Goal: Check status: Check status

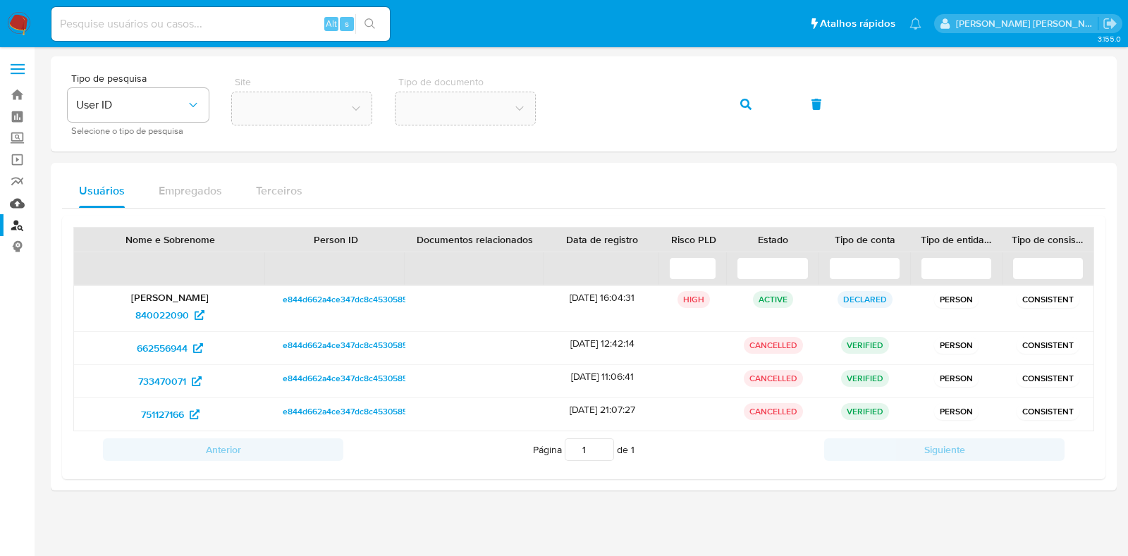
click at [19, 204] on link "Mulan" at bounding box center [84, 203] width 168 height 22
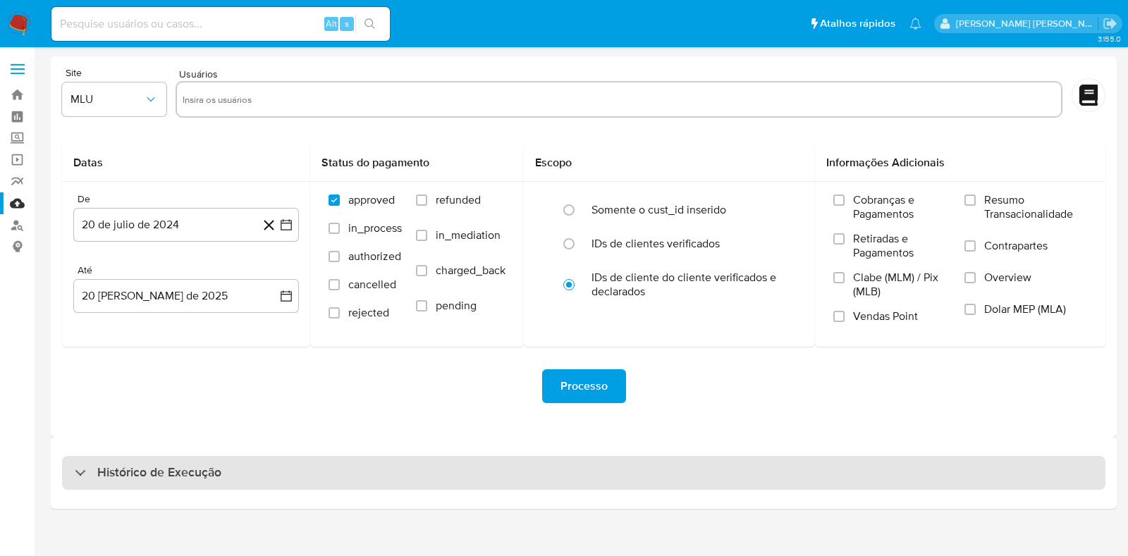
click at [357, 467] on div "Histórico de Execução" at bounding box center [583, 473] width 1043 height 34
select select "10"
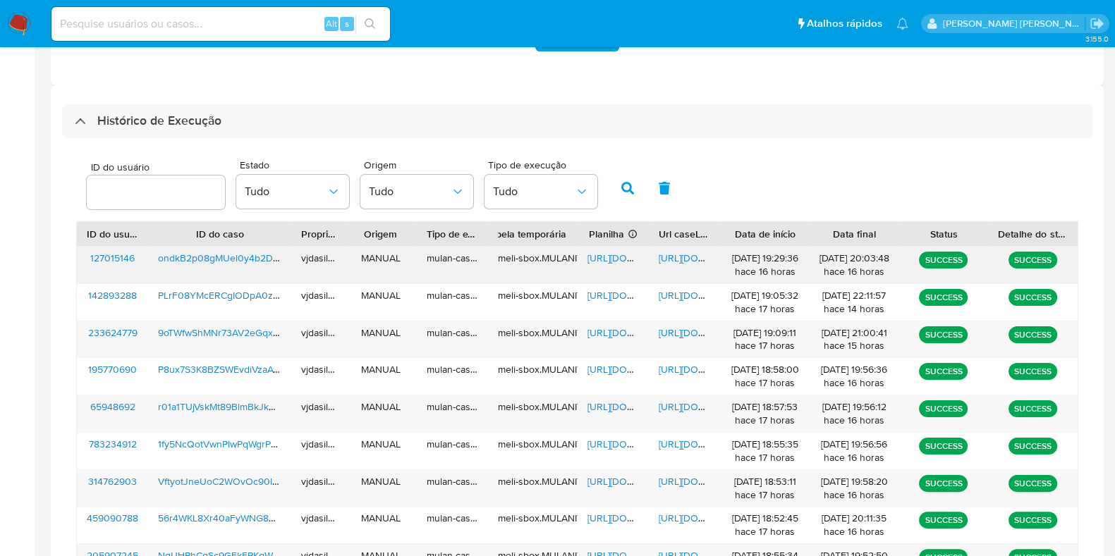
scroll to position [491, 0]
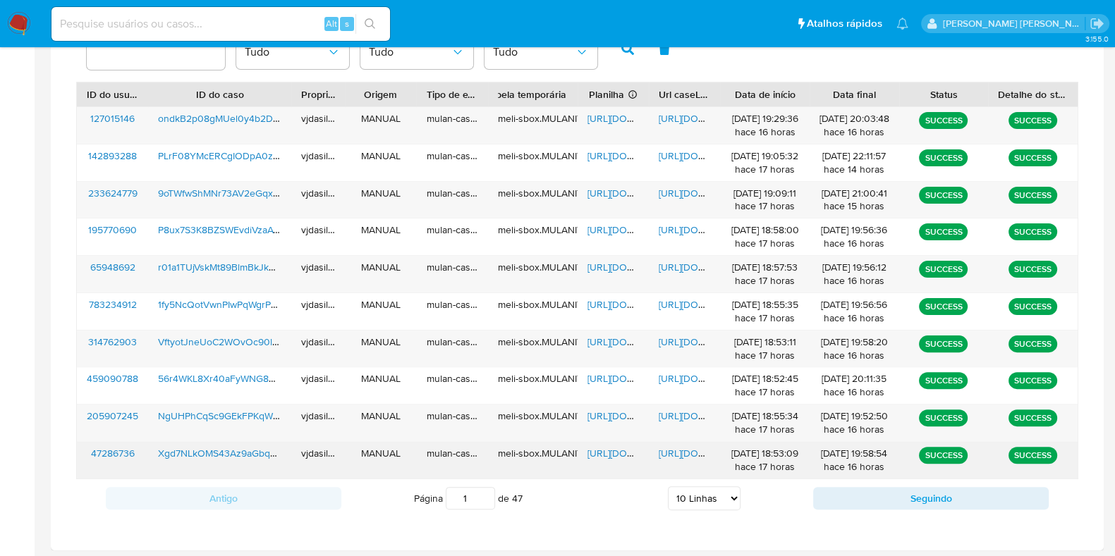
click at [661, 453] on span "https://docs.google.com/document/d/1yIEwxkyMgJZ-XanUK5tzti2IzGMl5XC8qGodO-VbABE…" at bounding box center [706, 453] width 97 height 14
click at [598, 453] on span "https://docs.google.com/spreadsheets/d/1lVVJAuD4Q2k8TKlLq-M4tHyMmllA05kqcNakdTd…" at bounding box center [635, 453] width 97 height 14
click at [209, 450] on span "Xgd7NLkOMS43Az9aGbqDdlUH" at bounding box center [228, 453] width 141 height 14
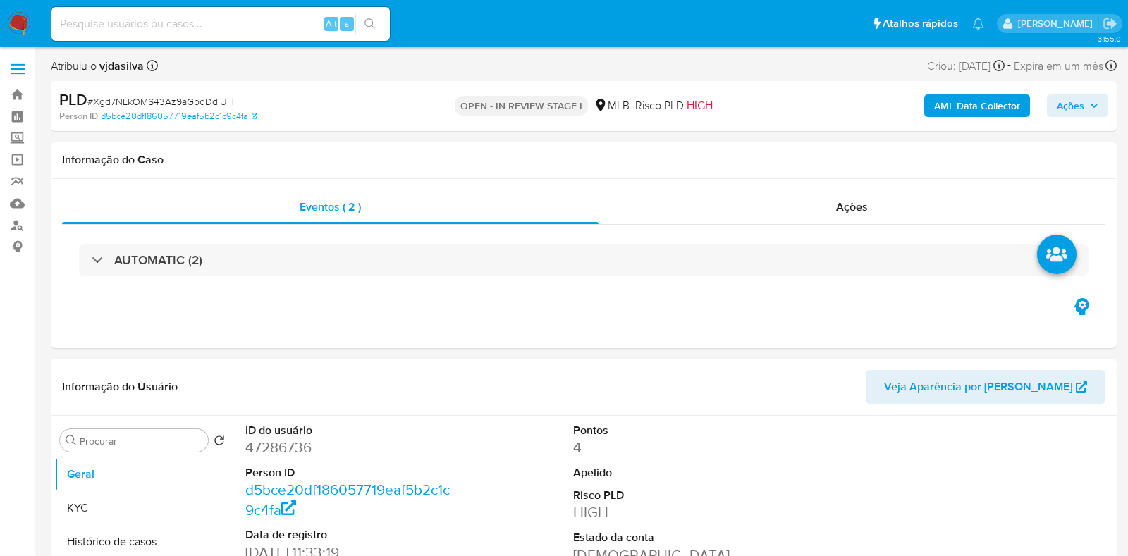
select select "10"
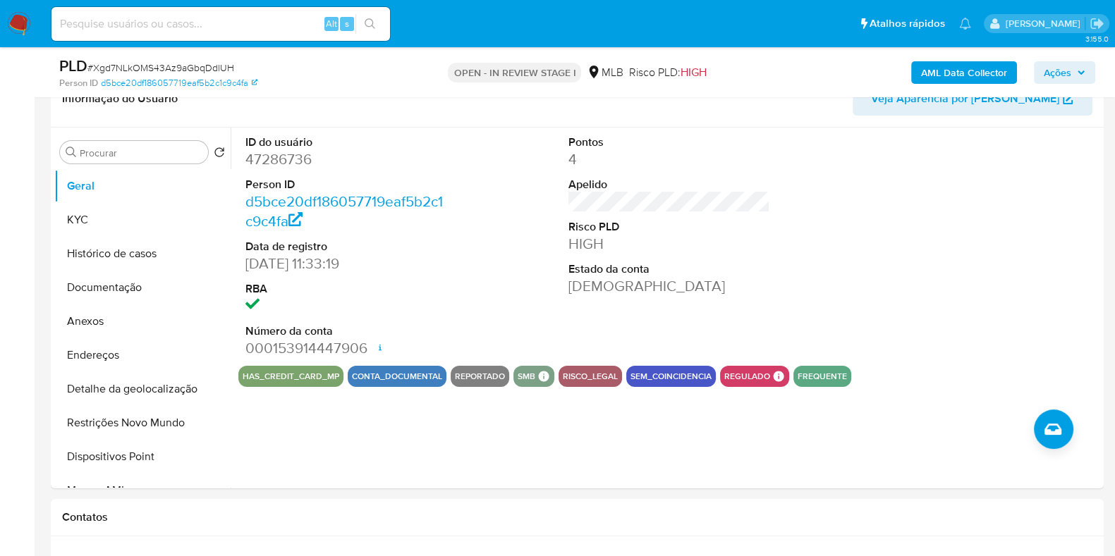
scroll to position [352, 0]
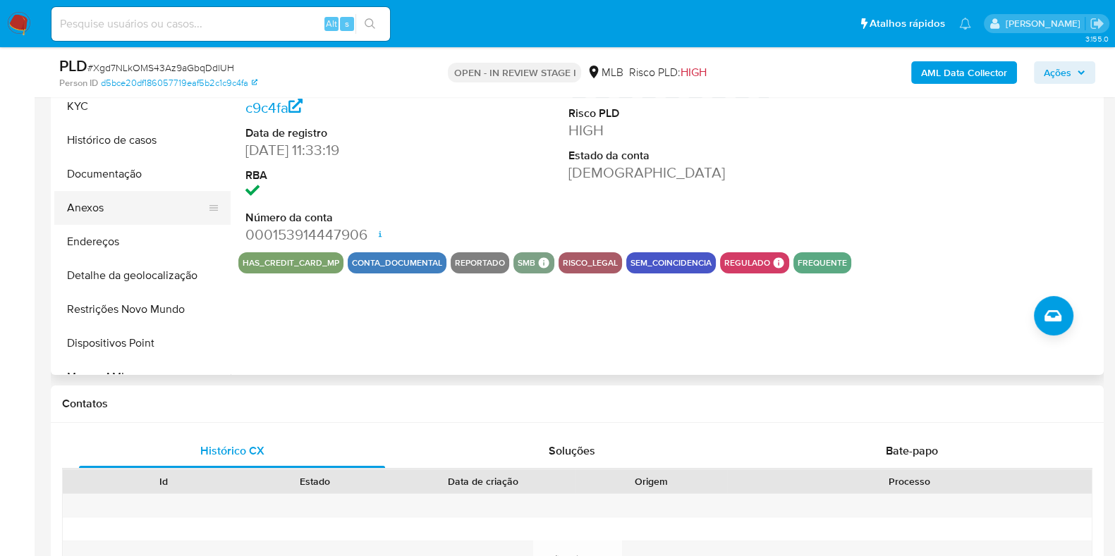
click at [122, 197] on button "Anexos" at bounding box center [136, 208] width 165 height 34
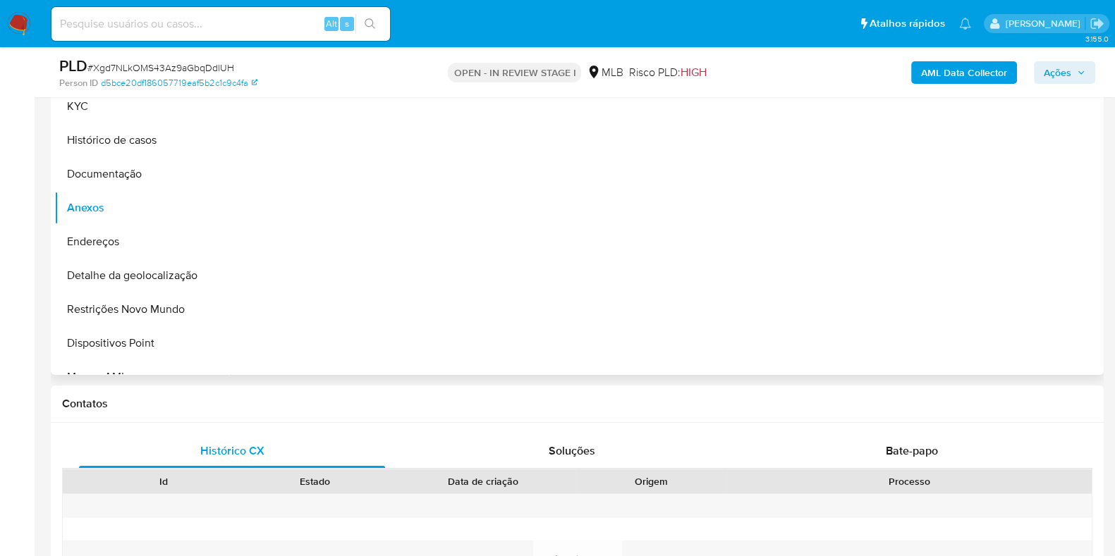
scroll to position [264, 0]
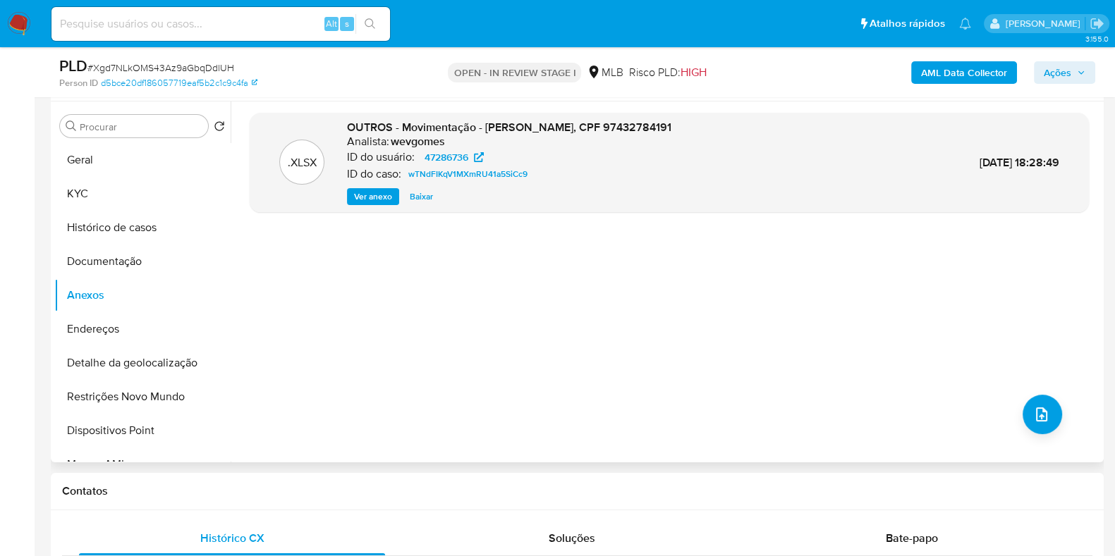
click at [357, 199] on span "Ver anexo" at bounding box center [373, 197] width 38 height 14
click at [377, 202] on span "Ver anexo" at bounding box center [373, 197] width 38 height 14
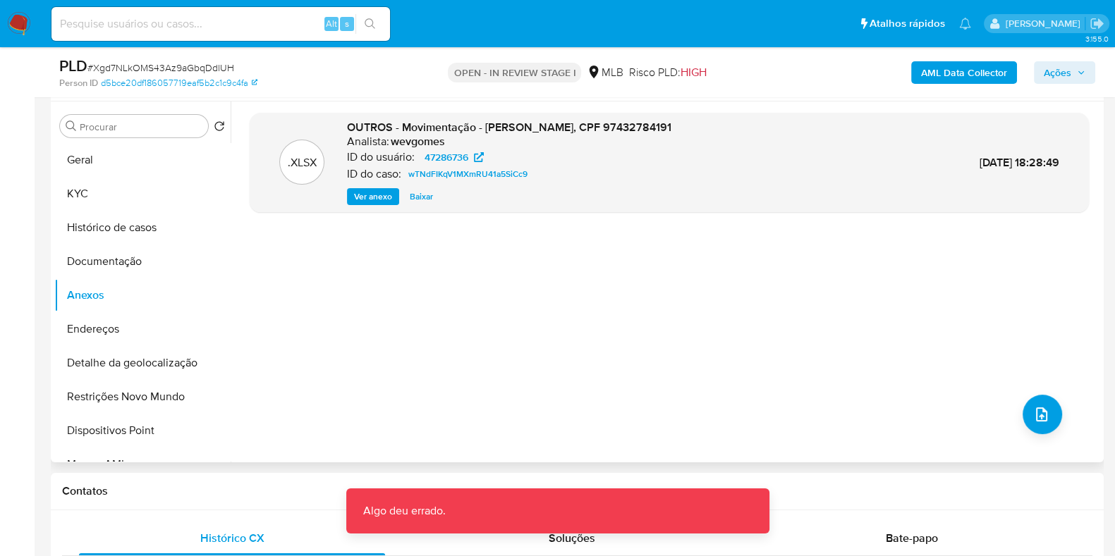
click at [449, 274] on div ".XLSX OUTROS - Movimentação - Alancarlos Oliveira Reginaldo, CPF 97432784191 An…" at bounding box center [669, 282] width 839 height 338
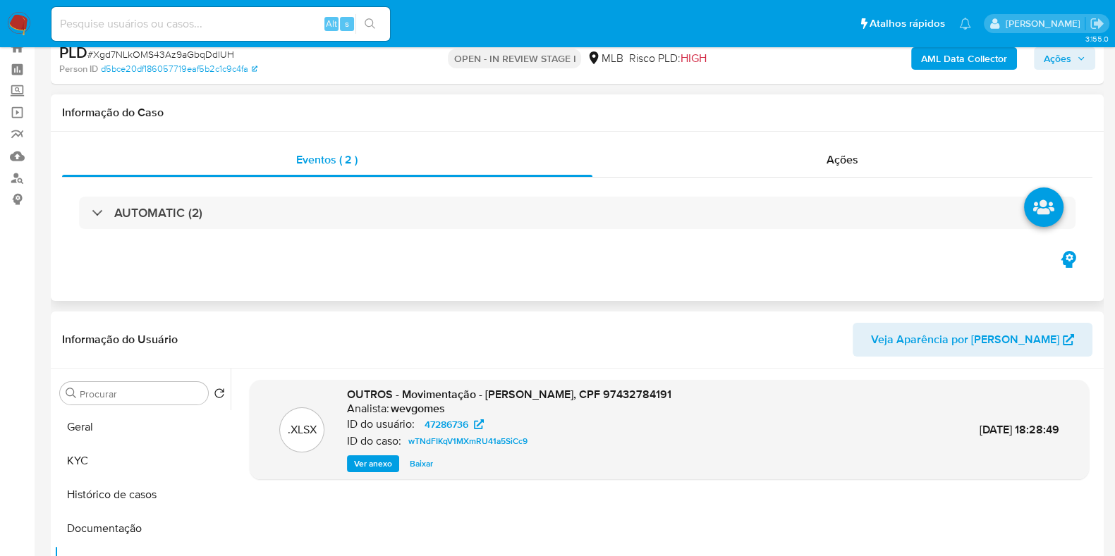
scroll to position [0, 0]
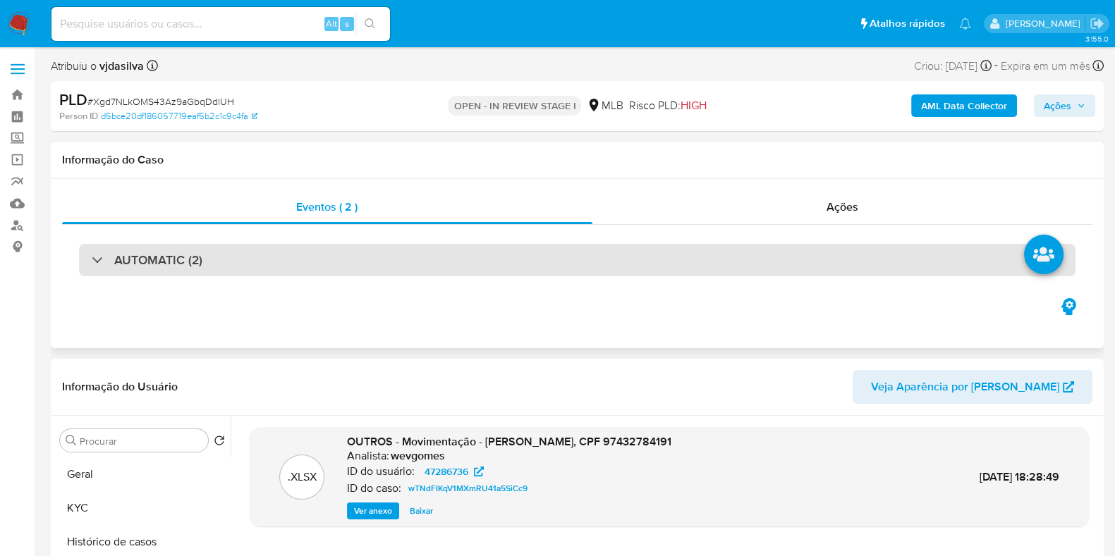
click at [282, 249] on div "AUTOMATIC (2)" at bounding box center [577, 260] width 996 height 32
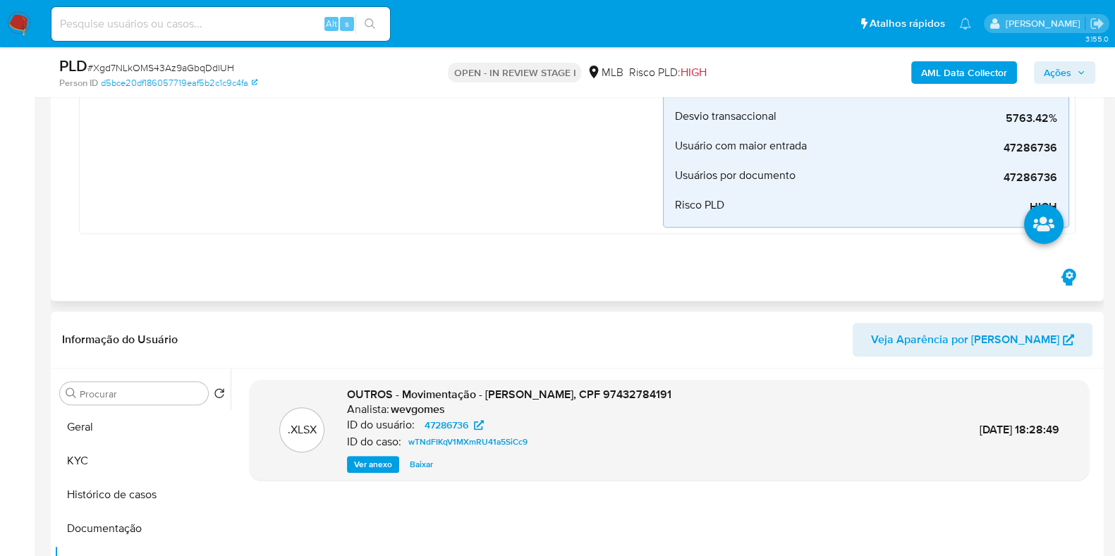
scroll to position [969, 0]
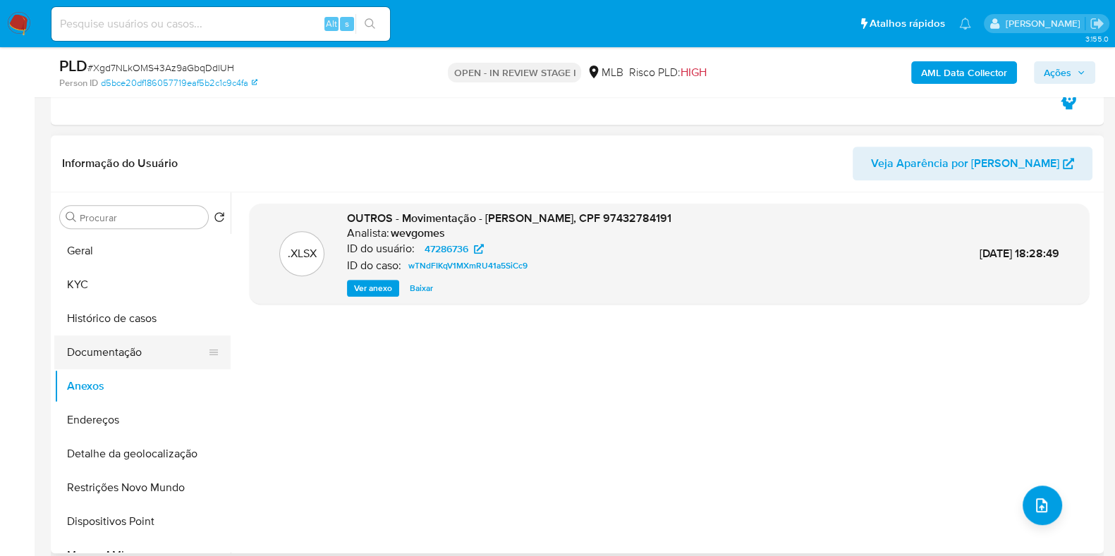
click at [127, 352] on button "Documentação" at bounding box center [136, 353] width 165 height 34
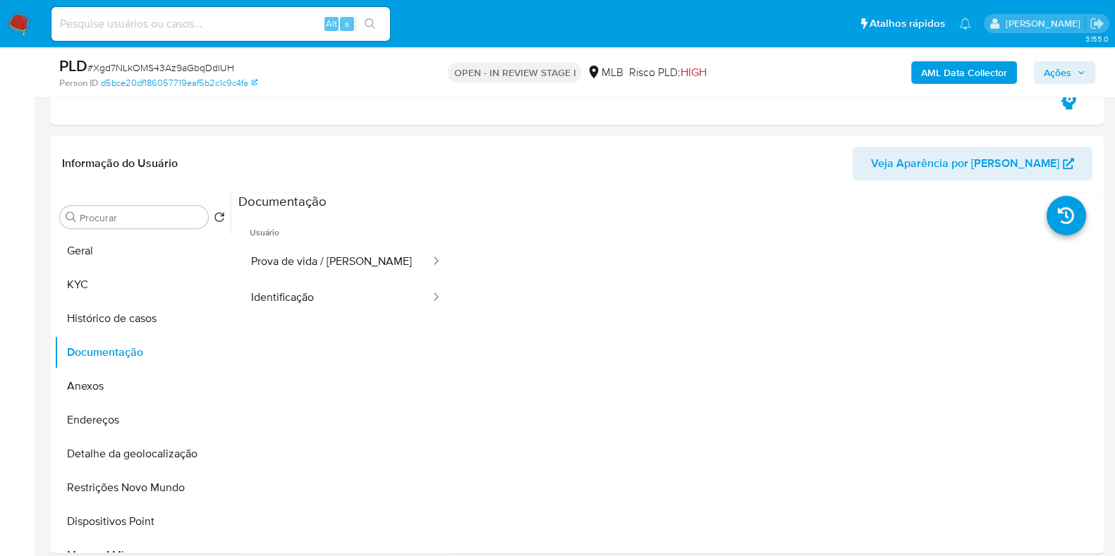
click at [343, 300] on button "Identificação" at bounding box center [334, 298] width 193 height 36
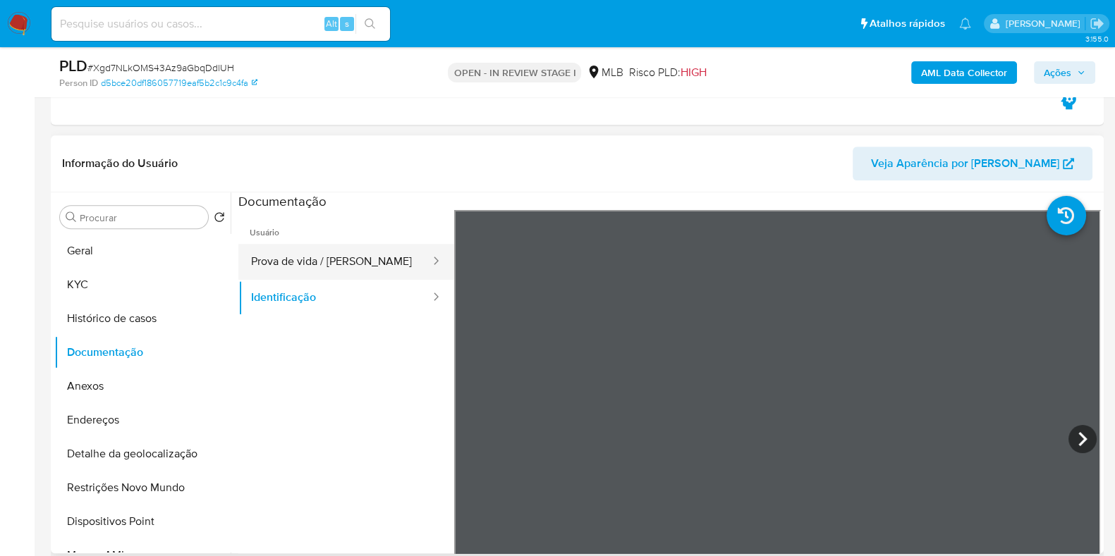
click at [311, 262] on button "Prova de vida / Selfie" at bounding box center [334, 262] width 193 height 36
